Goal: Information Seeking & Learning: Understand process/instructions

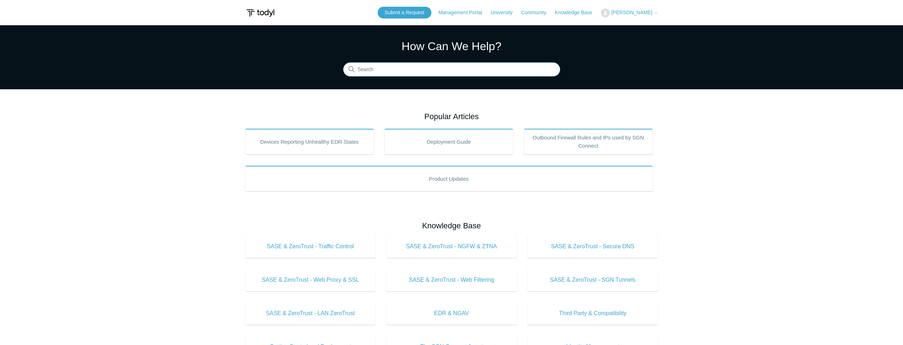
click at [449, 69] on input "Search" at bounding box center [451, 70] width 217 height 14
type input "uninstall"
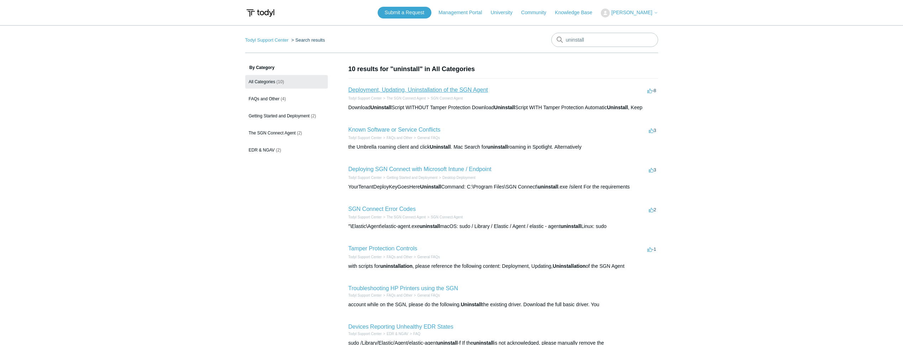
click at [450, 90] on link "Deployment, Updating, Uninstallation of the SGN Agent" at bounding box center [418, 90] width 140 height 6
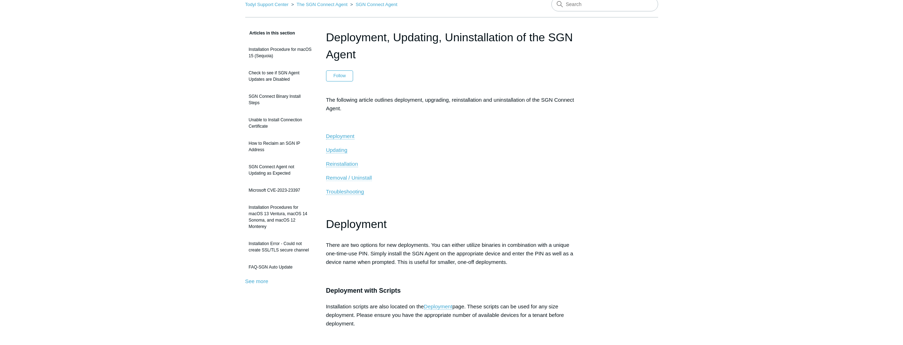
click at [362, 176] on span "Removal / Uninstall" at bounding box center [349, 178] width 46 height 6
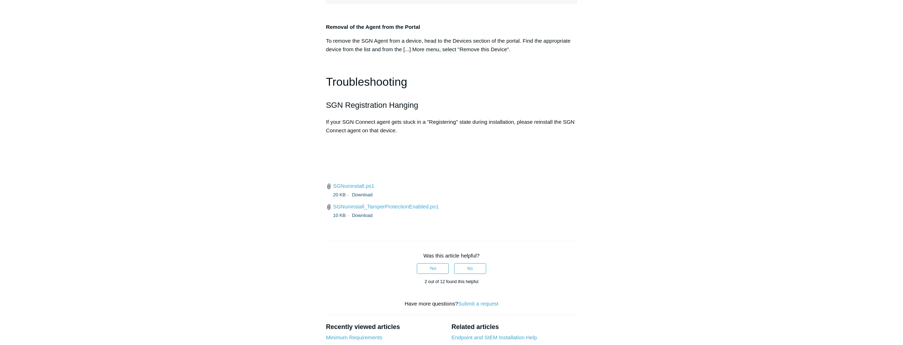
scroll to position [1562, 0]
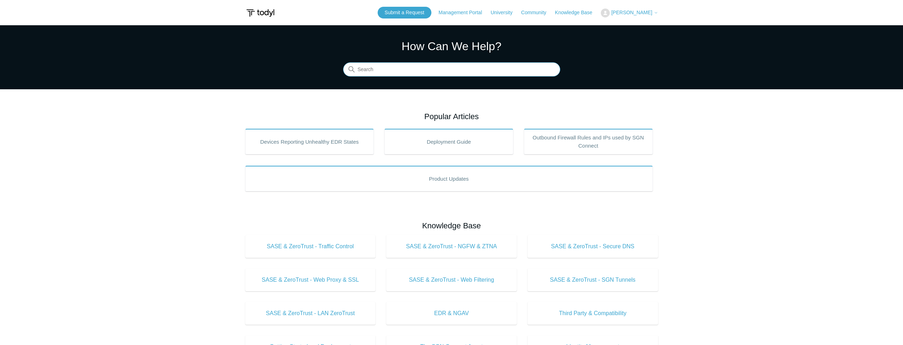
click at [425, 65] on input "Search" at bounding box center [451, 70] width 217 height 14
type input "5.0.20"
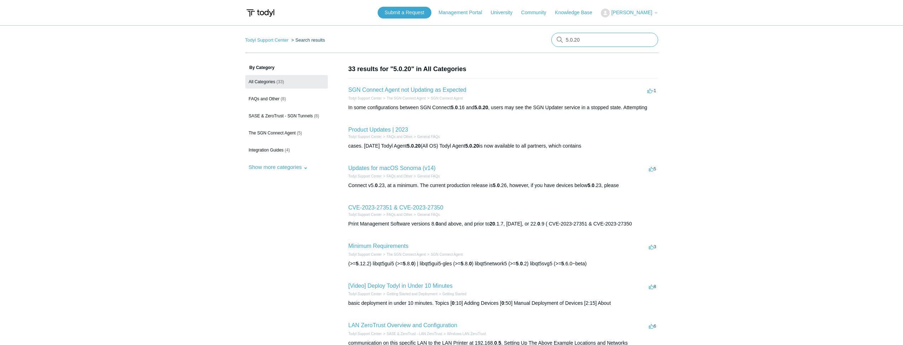
click at [588, 42] on input "5.0.20" at bounding box center [604, 40] width 107 height 14
drag, startPoint x: 588, startPoint y: 42, endPoint x: 559, endPoint y: 42, distance: 29.5
click at [559, 42] on div "There are no matching results in this help center. Select Enter to search throu…" at bounding box center [604, 40] width 107 height 14
type input "Server 2012"
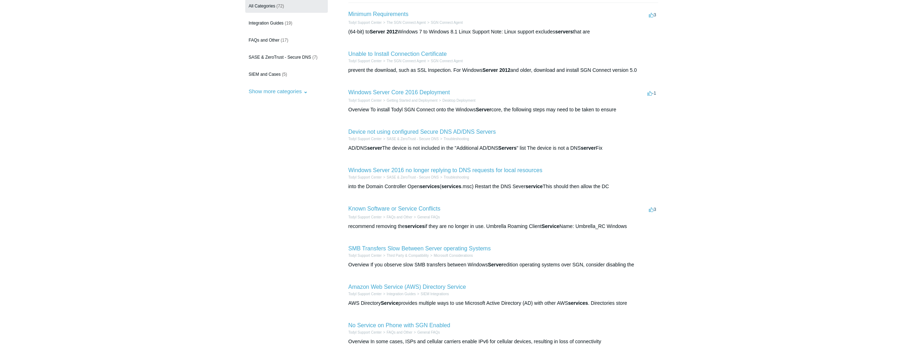
scroll to position [57, 0]
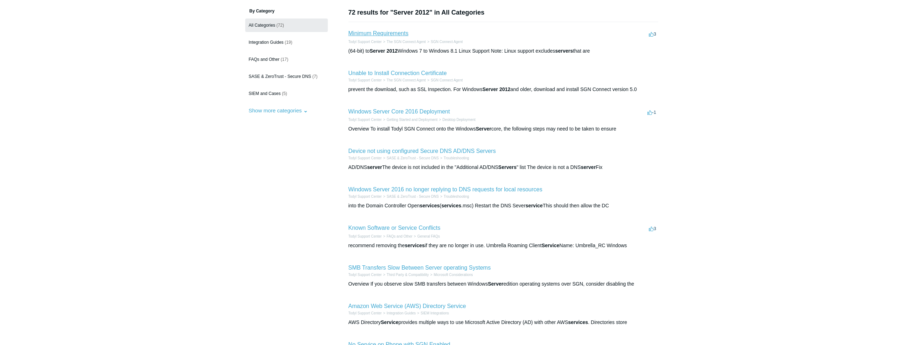
click at [398, 34] on link "Minimum Requirements" at bounding box center [378, 33] width 60 height 6
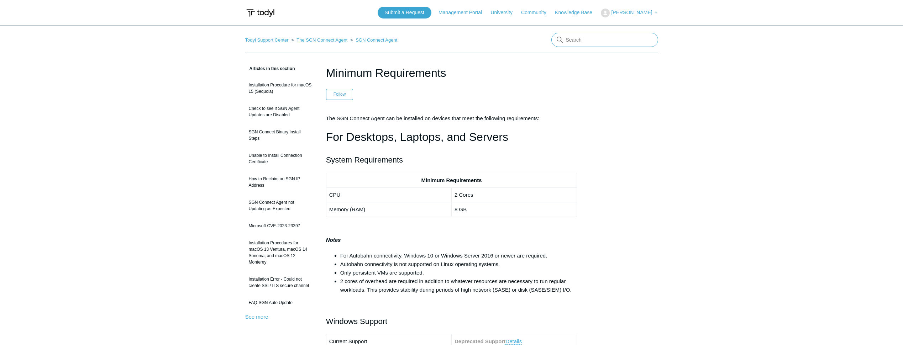
click at [577, 38] on input "Search" at bounding box center [604, 40] width 107 height 14
type input "uninstall"
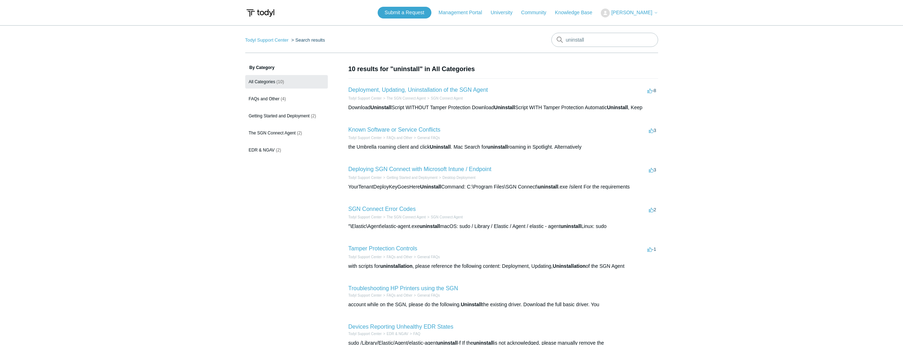
click at [474, 93] on h2 "Deployment, Updating, Uninstallation of the SGN Agent" at bounding box center [418, 90] width 140 height 9
click at [474, 90] on link "Deployment, Updating, Uninstallation of the SGN Agent" at bounding box center [418, 90] width 140 height 6
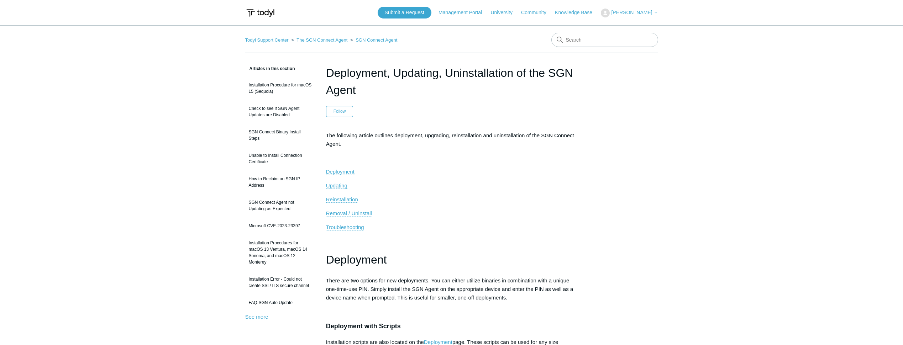
click at [354, 212] on span "Removal / Uninstall" at bounding box center [349, 213] width 46 height 6
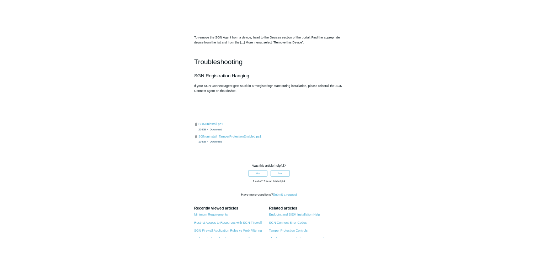
scroll to position [1634, 0]
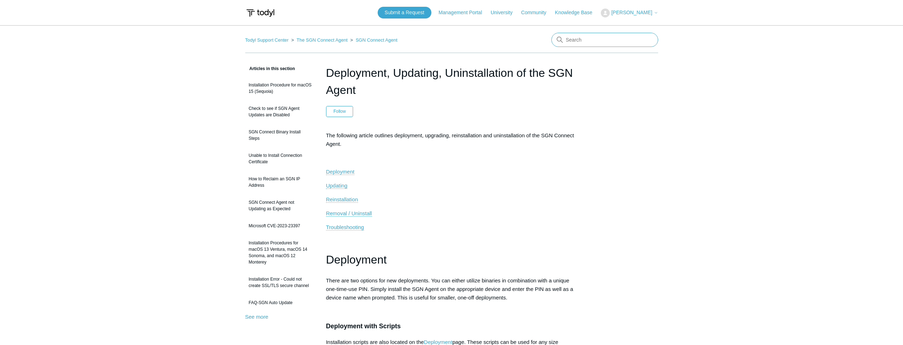
click at [585, 43] on input "Search" at bounding box center [604, 40] width 107 height 14
click at [578, 38] on input "Search" at bounding box center [604, 40] width 107 height 14
type input "older version installers"
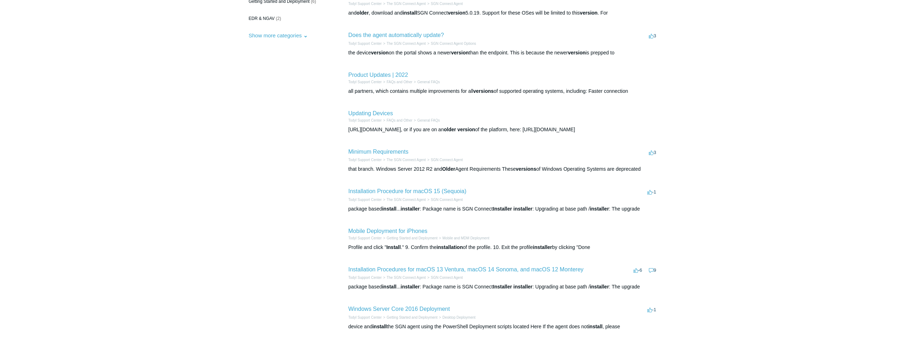
scroll to position [178, 0]
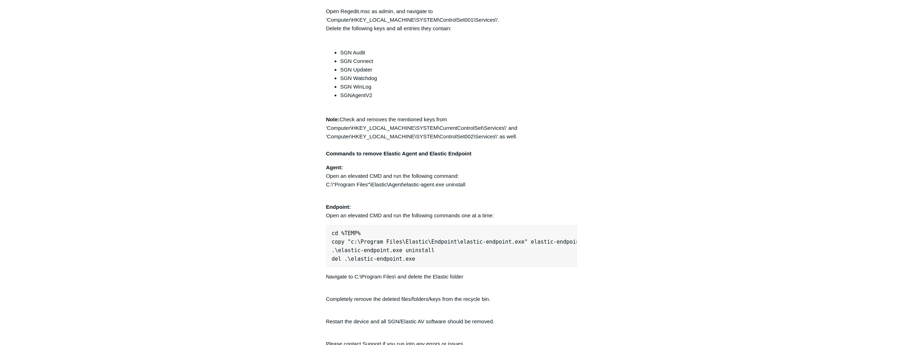
scroll to position [1791, 0]
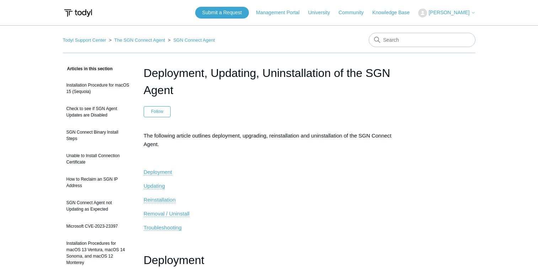
scroll to position [1634, 0]
